Goal: Find specific page/section: Find specific page/section

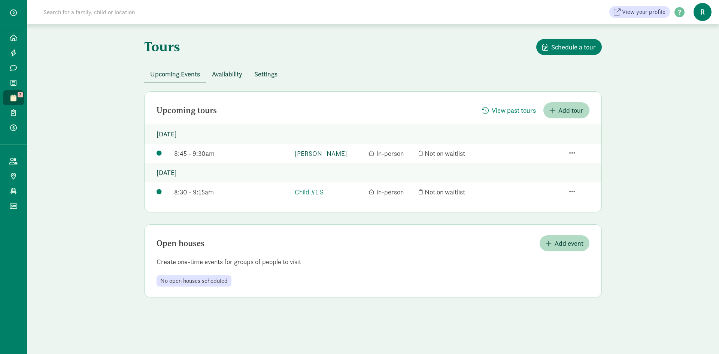
click at [314, 152] on link "[PERSON_NAME]" at bounding box center [330, 153] width 70 height 10
click at [315, 191] on link "Child #1 S" at bounding box center [330, 192] width 70 height 10
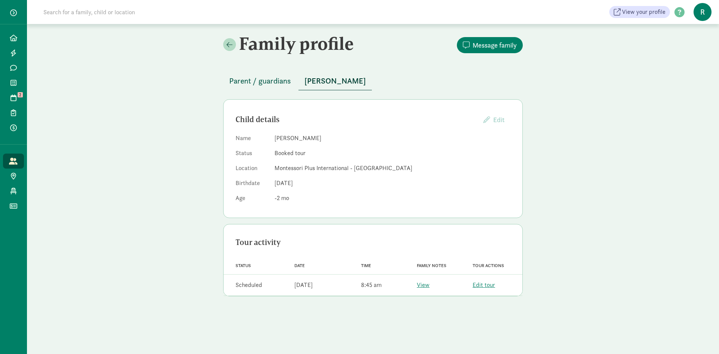
click at [273, 80] on span "Parent / guardians" at bounding box center [260, 81] width 62 height 12
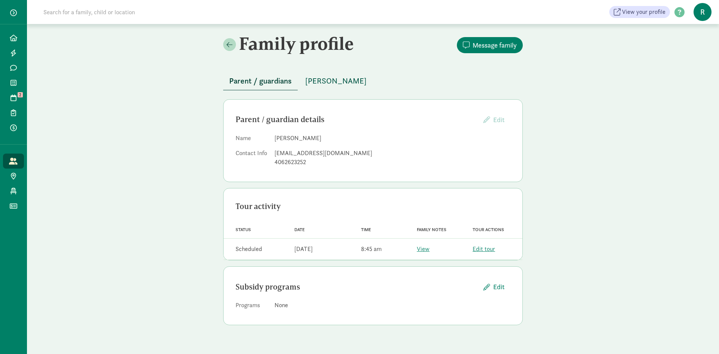
click at [321, 82] on span "[PERSON_NAME]" at bounding box center [335, 81] width 61 height 12
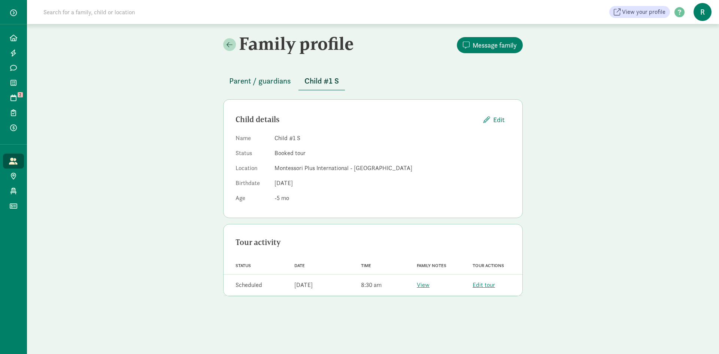
click at [250, 81] on span "Parent / guardians" at bounding box center [260, 81] width 62 height 12
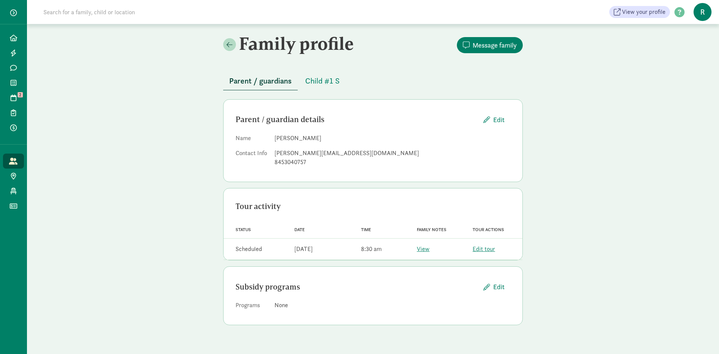
drag, startPoint x: 250, startPoint y: 81, endPoint x: 403, endPoint y: 70, distance: 152.8
click at [403, 70] on div "Parent / guardians Child #1 S" at bounding box center [373, 76] width 300 height 27
